Goal: Task Accomplishment & Management: Manage account settings

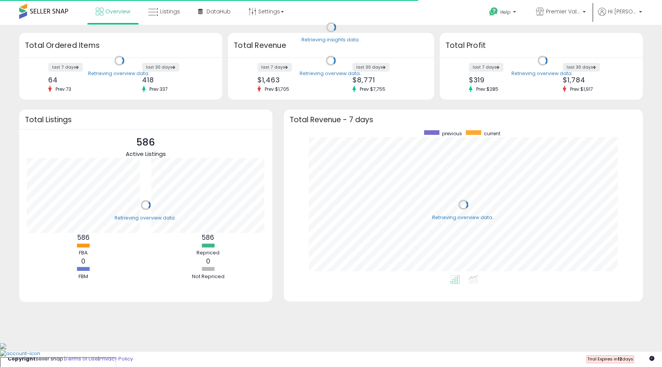
scroll to position [145, 344]
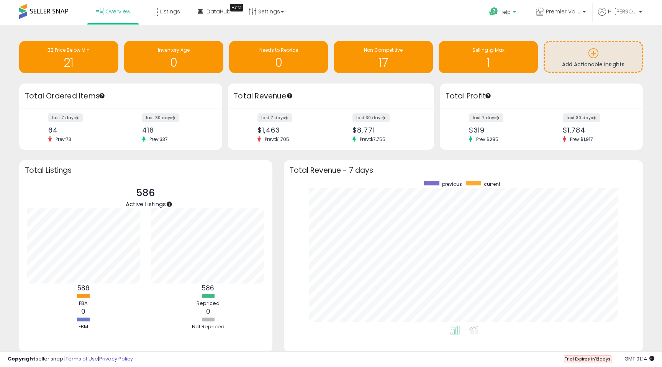
click at [498, 15] on icon at bounding box center [494, 12] width 10 height 10
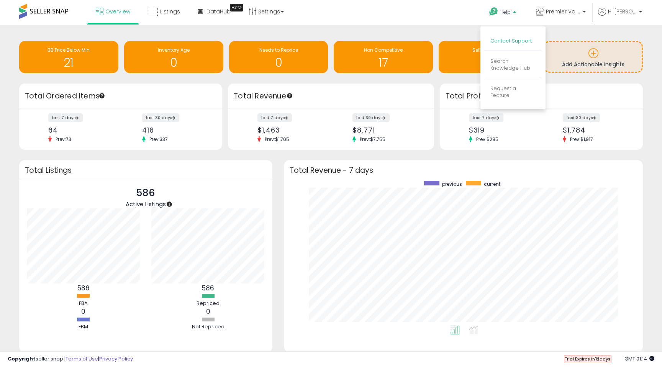
click at [507, 43] on link "Contact Support" at bounding box center [510, 40] width 41 height 7
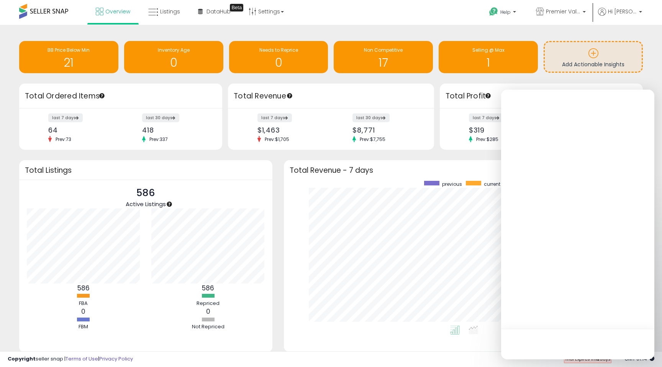
scroll to position [0, 0]
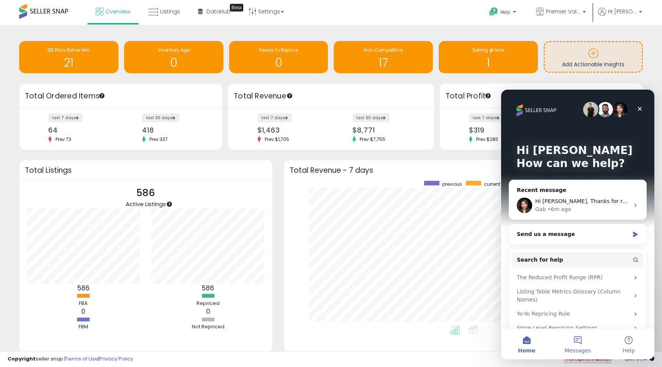
click at [575, 343] on button "Messages" at bounding box center [577, 344] width 51 height 31
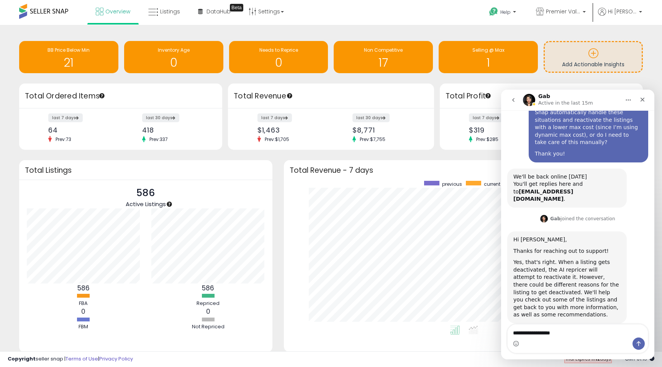
scroll to position [136, 0]
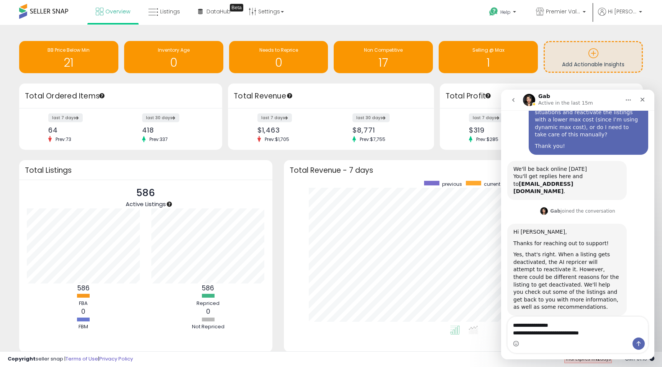
type textarea "**********"
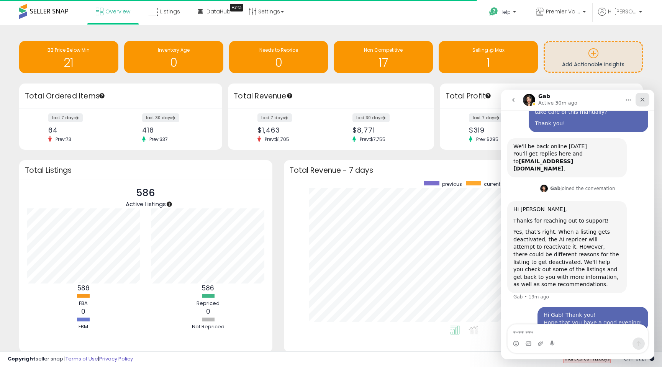
click at [644, 100] on icon "Close" at bounding box center [642, 100] width 6 height 6
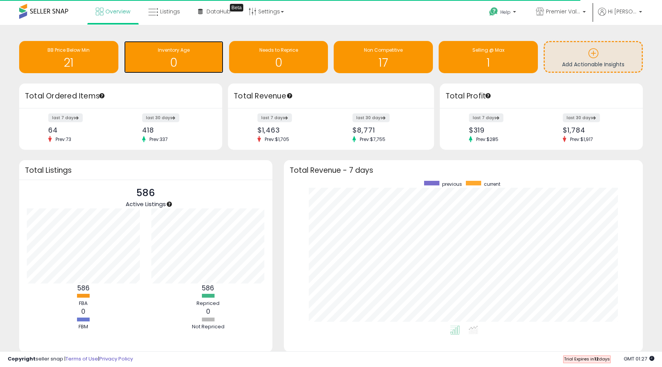
click at [182, 48] on span "Inventory Age" at bounding box center [174, 50] width 32 height 7
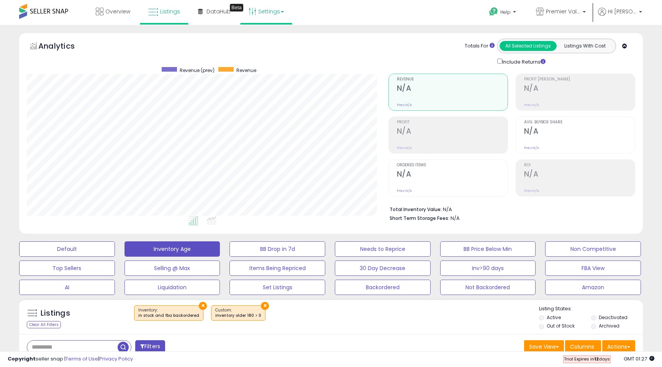
click at [270, 12] on link "Settings" at bounding box center [266, 11] width 47 height 23
click at [267, 39] on link "Store settings" at bounding box center [267, 38] width 34 height 7
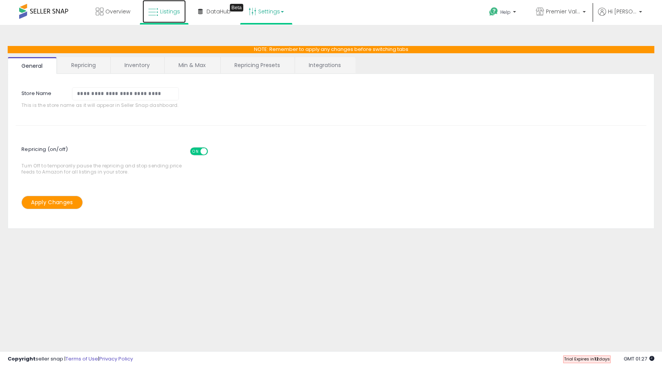
click at [161, 10] on span "Listings" at bounding box center [170, 12] width 20 height 8
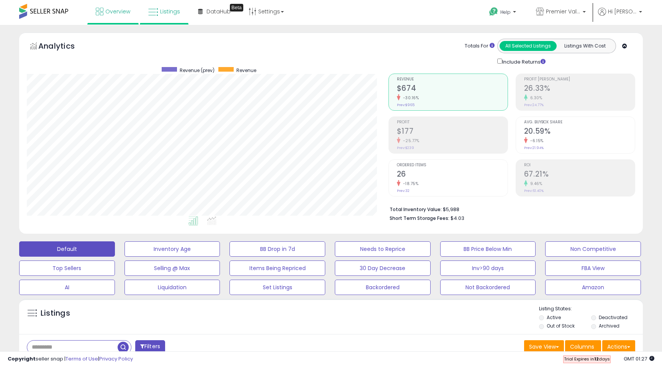
scroll to position [157, 361]
click at [116, 11] on span "Overview" at bounding box center [117, 12] width 25 height 8
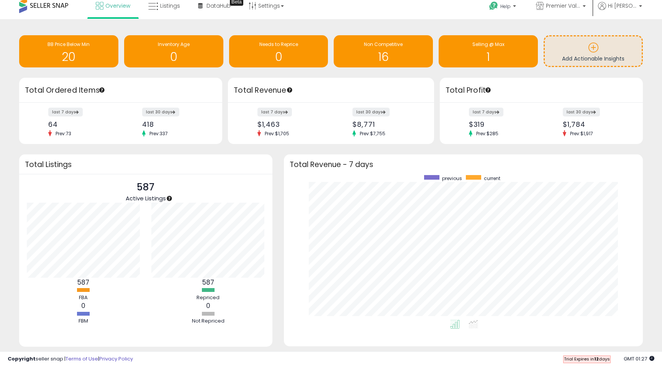
scroll to position [3, 0]
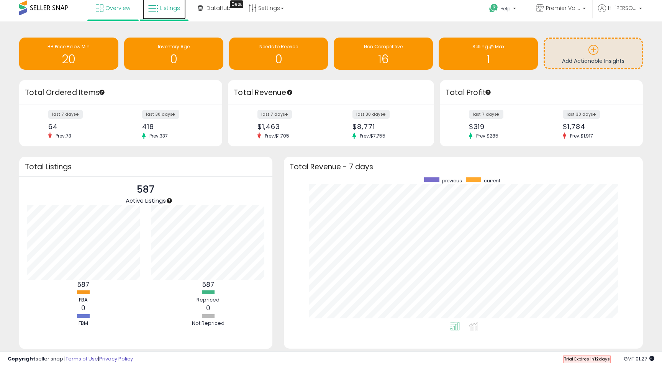
click at [167, 5] on span "Listings" at bounding box center [170, 8] width 20 height 8
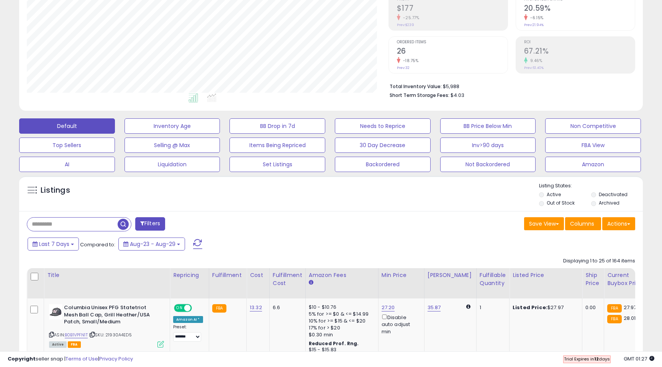
scroll to position [171, 0]
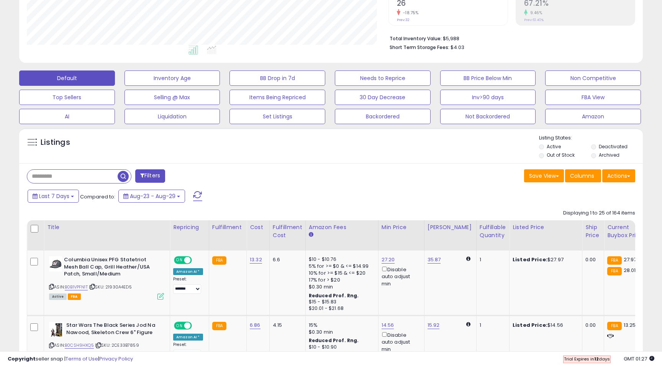
click at [93, 183] on div "Filters" at bounding box center [176, 176] width 310 height 15
click at [93, 176] on input "text" at bounding box center [100, 176] width 147 height 13
paste input "**********"
click at [182, 177] on span "button" at bounding box center [182, 176] width 11 height 11
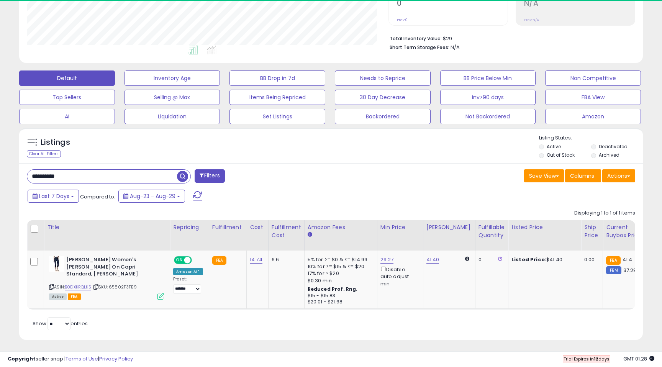
scroll to position [157, 361]
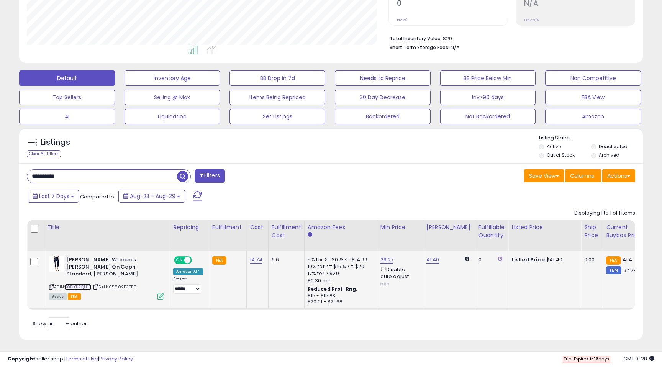
click at [78, 287] on link "B0DXKRQLK5" at bounding box center [78, 287] width 26 height 7
click at [110, 176] on input "**********" at bounding box center [102, 176] width 150 height 13
paste input "text"
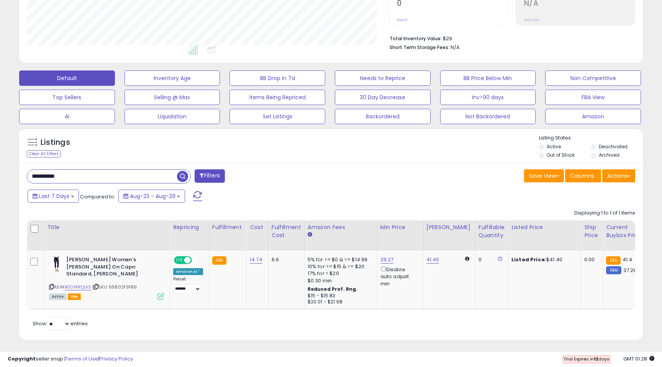
type input "**********"
click at [180, 176] on span "button" at bounding box center [182, 176] width 11 height 11
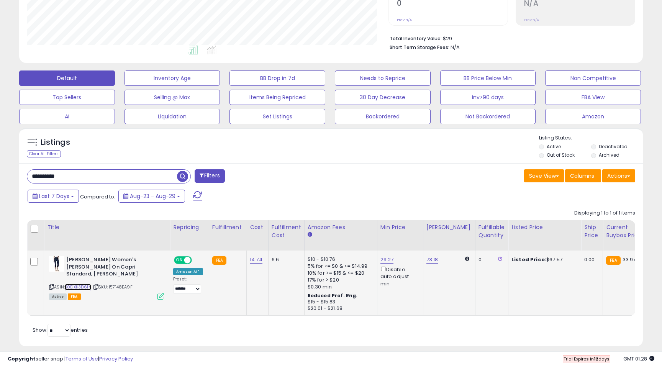
click at [85, 287] on link "B0DXK3D61Y" at bounding box center [78, 287] width 26 height 7
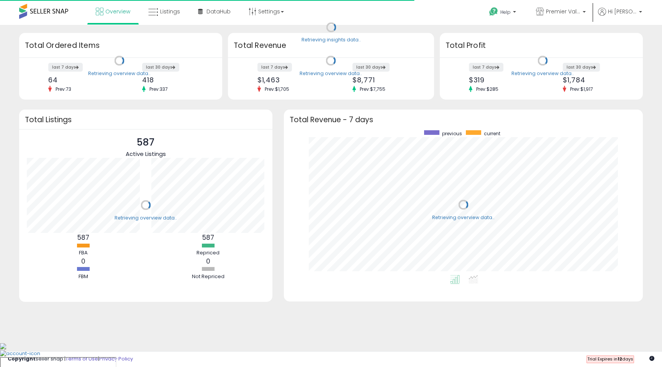
scroll to position [145, 344]
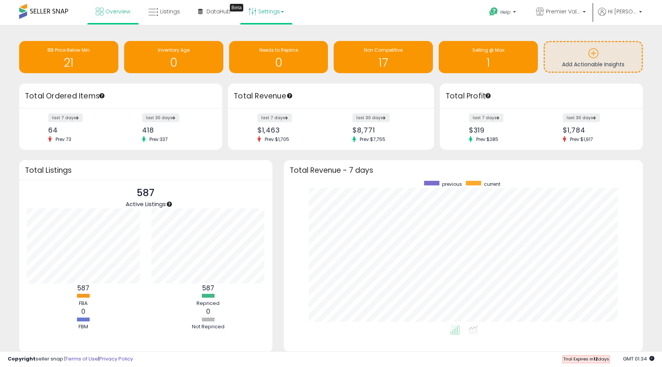
click at [274, 14] on link "Settings" at bounding box center [266, 11] width 47 height 23
click at [274, 40] on link "Store settings" at bounding box center [267, 38] width 34 height 7
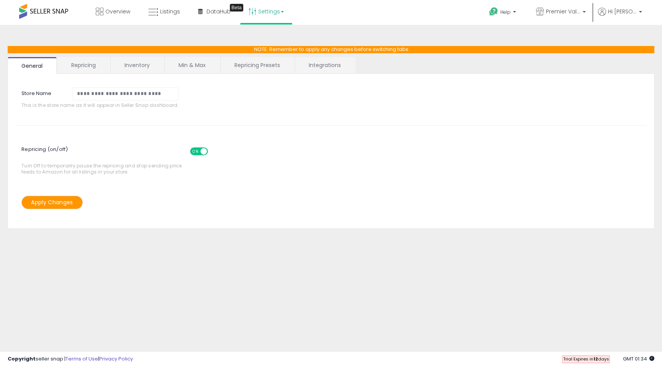
click at [85, 62] on link "Repricing" at bounding box center [83, 65] width 52 height 16
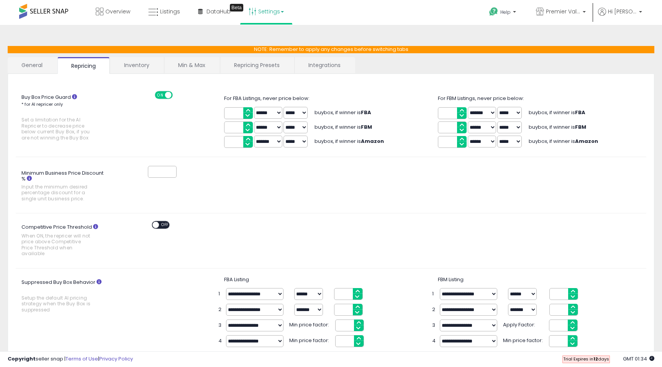
click at [136, 65] on link "Inventory" at bounding box center [136, 65] width 53 height 16
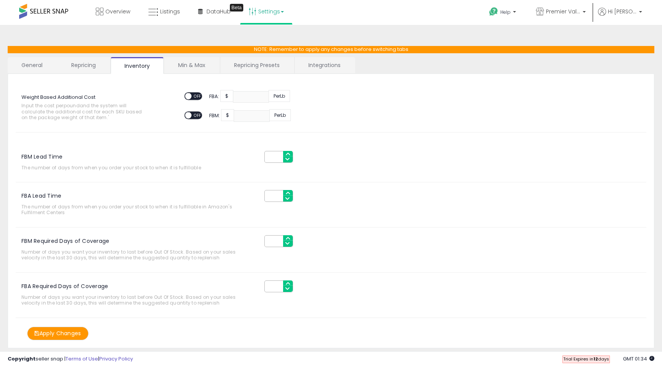
click at [192, 60] on link "Min & Max" at bounding box center [191, 65] width 55 height 16
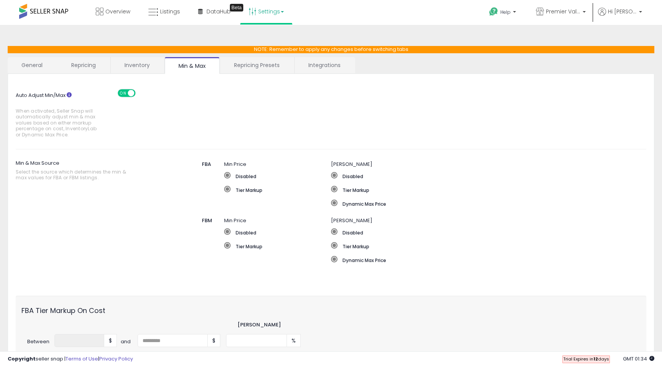
click at [264, 65] on link "Repricing Presets" at bounding box center [256, 65] width 73 height 16
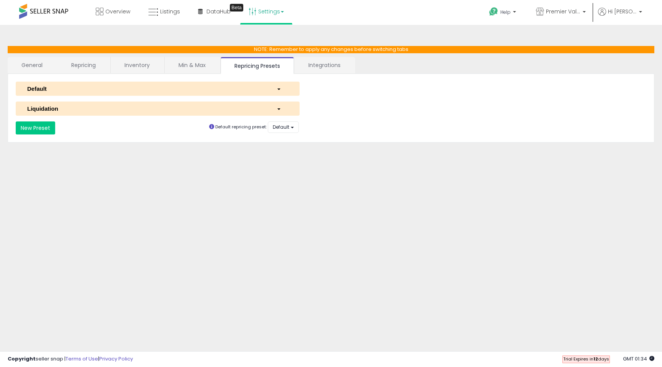
click at [340, 65] on link "Integrations" at bounding box center [325, 65] width 60 height 16
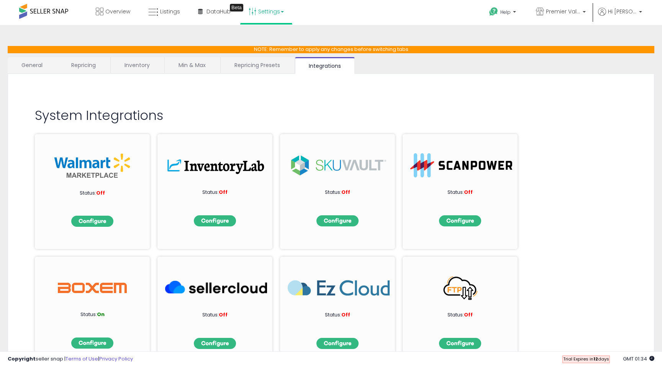
click at [264, 64] on link "Repricing Presets" at bounding box center [257, 65] width 73 height 16
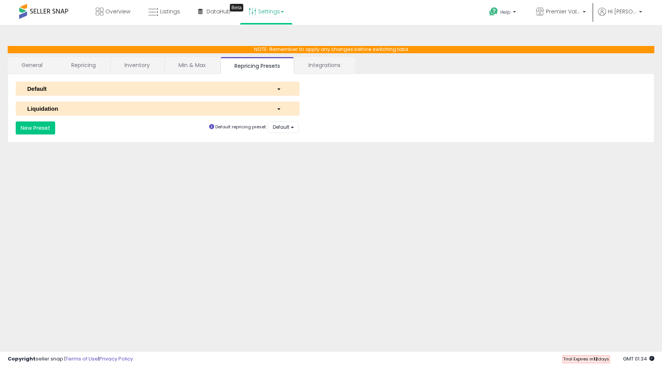
click at [205, 66] on link "Min & Max" at bounding box center [192, 65] width 55 height 16
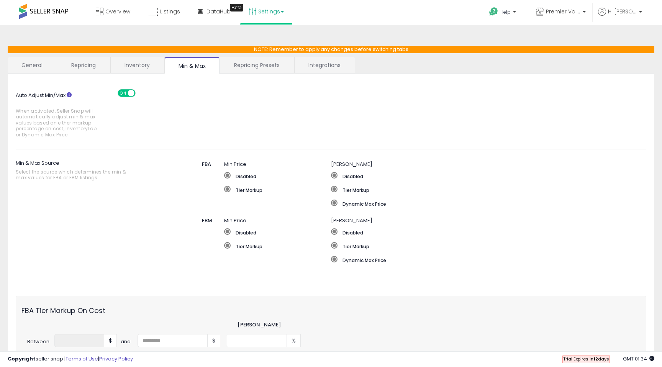
click at [324, 65] on link "Integrations" at bounding box center [325, 65] width 60 height 16
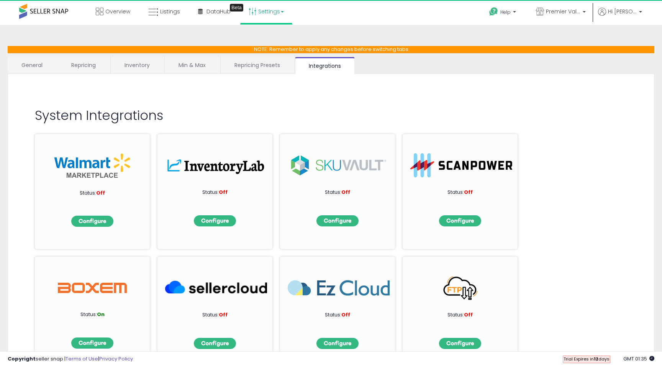
click at [278, 10] on link "Settings" at bounding box center [266, 11] width 47 height 23
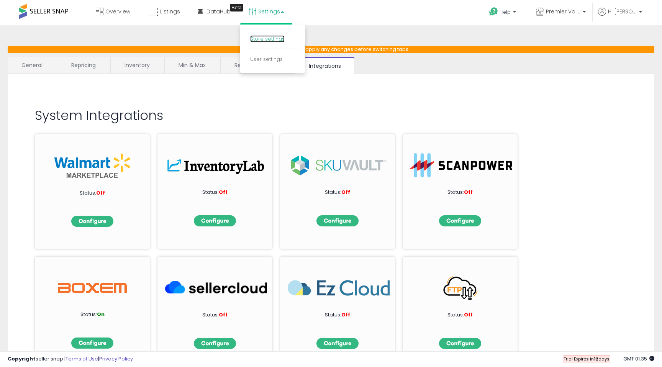
click at [262, 41] on link "Store settings" at bounding box center [267, 38] width 34 height 7
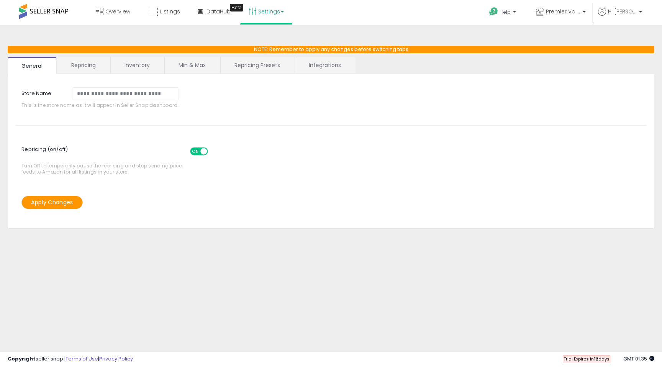
click at [263, 13] on link "Settings" at bounding box center [266, 11] width 47 height 23
click at [264, 38] on link "Store settings" at bounding box center [267, 38] width 34 height 7
click at [84, 64] on link "Repricing" at bounding box center [83, 65] width 52 height 16
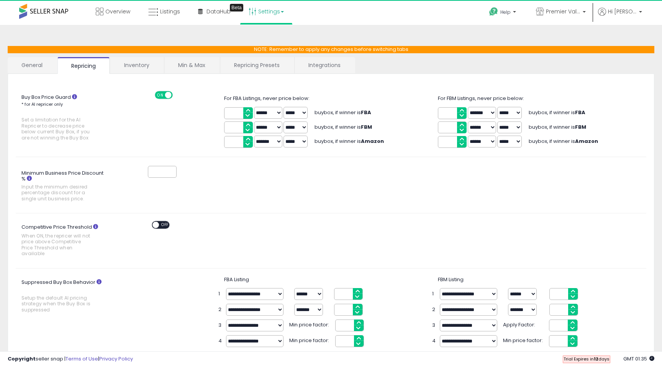
click at [136, 62] on link "Inventory" at bounding box center [136, 65] width 53 height 16
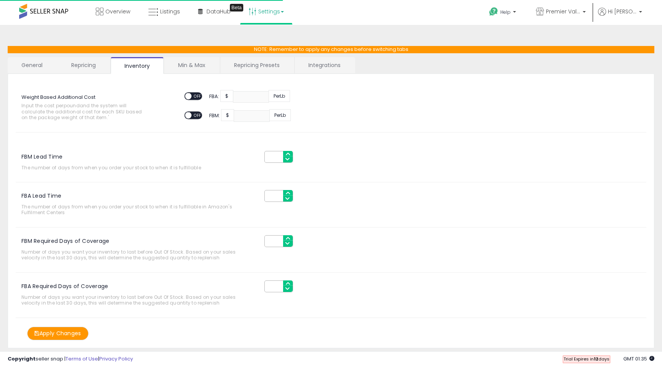
click at [185, 65] on link "Min & Max" at bounding box center [191, 65] width 55 height 16
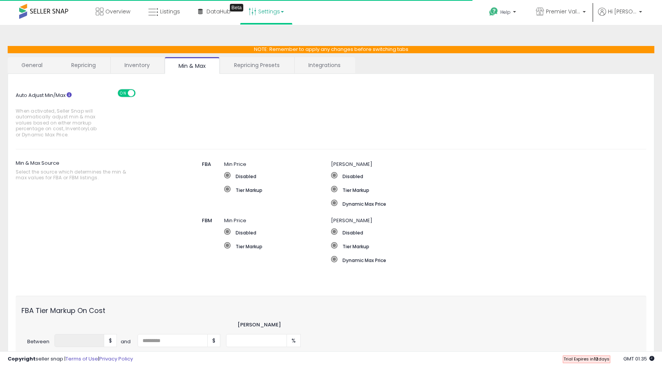
click at [243, 65] on link "Repricing Presets" at bounding box center [256, 65] width 73 height 16
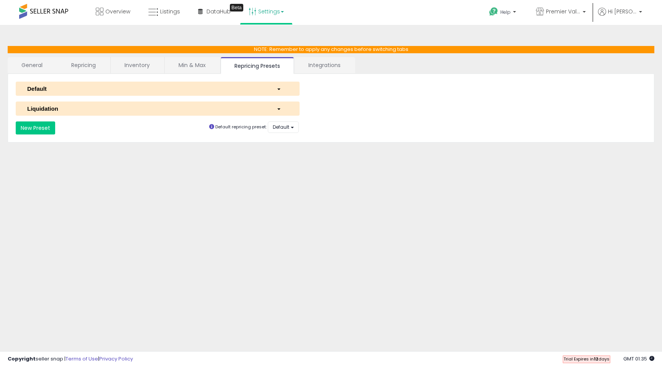
click at [276, 87] on div "button" at bounding box center [282, 89] width 23 height 8
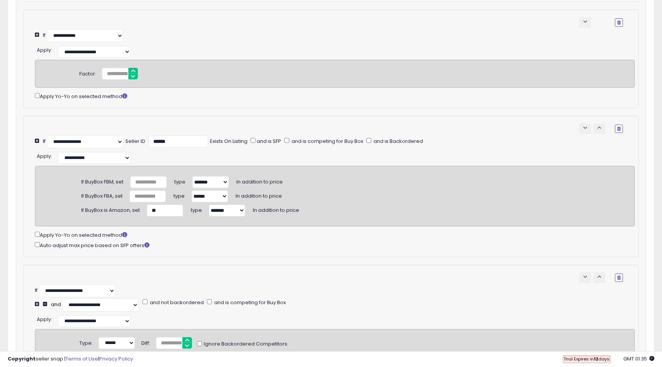
scroll to position [182, 0]
